Goal: Task Accomplishment & Management: Manage account settings

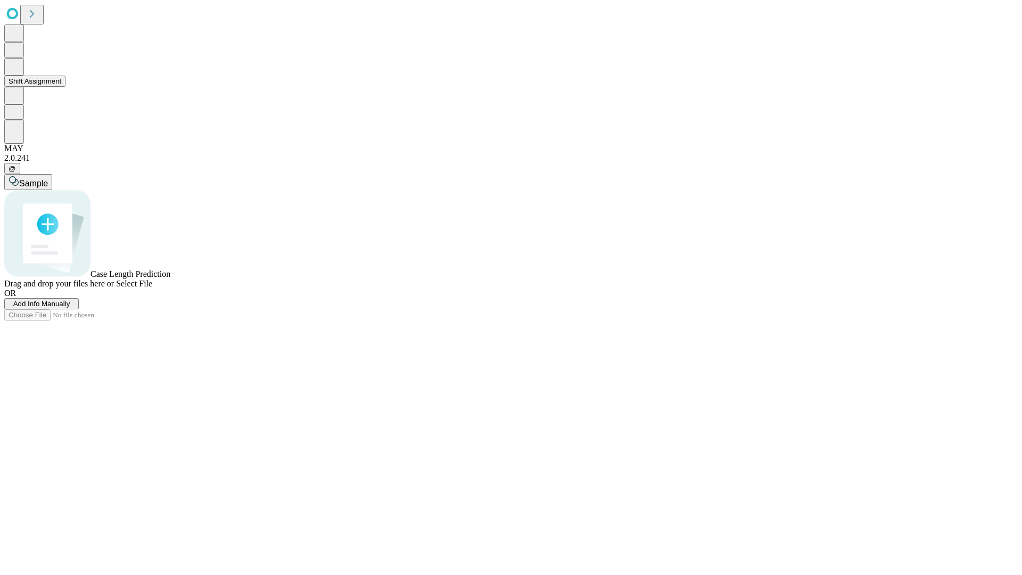
click at [65, 87] on button "Shift Assignment" at bounding box center [34, 81] width 61 height 11
